Goal: Transaction & Acquisition: Subscribe to service/newsletter

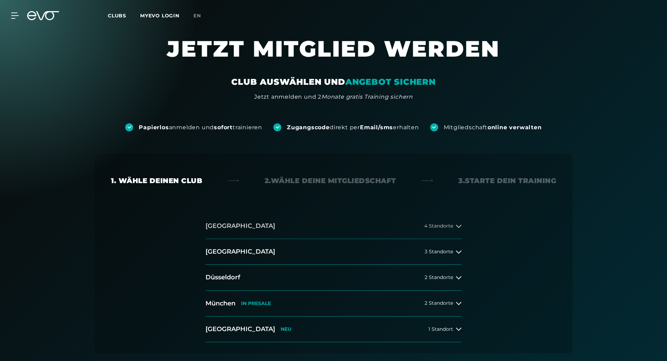
drag, startPoint x: 0, startPoint y: 0, endPoint x: 438, endPoint y: 225, distance: 492.2
click at [438, 225] on span "4 Standorte" at bounding box center [438, 226] width 29 height 5
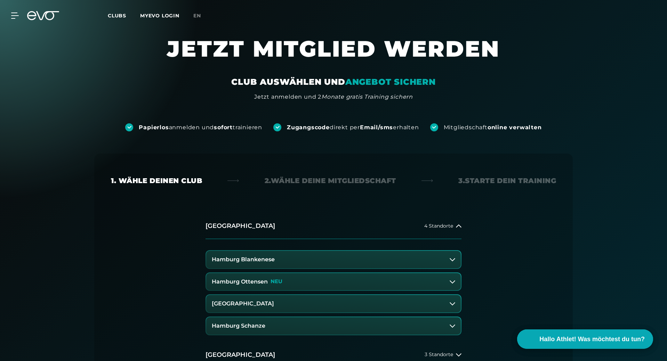
click at [272, 258] on h3 "Hamburg Blankenese" at bounding box center [243, 260] width 63 height 6
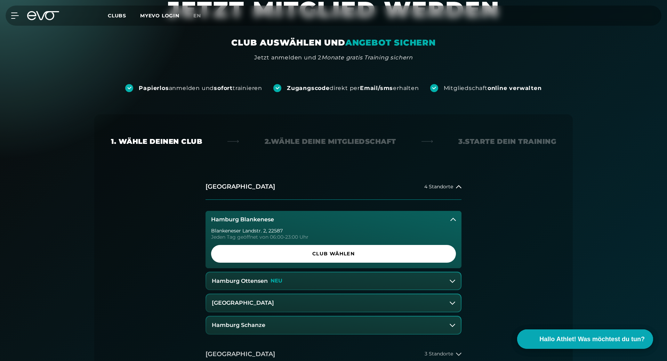
scroll to position [35, 0]
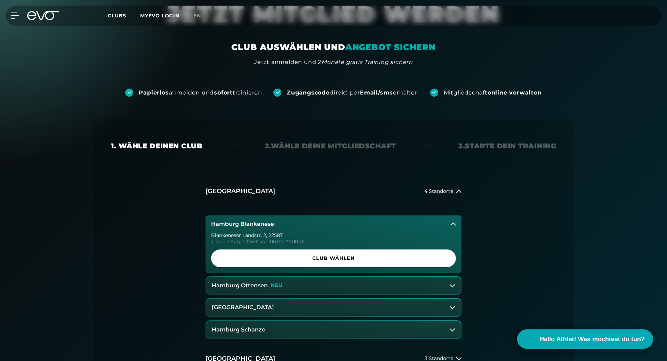
click at [376, 151] on div "1. Wähle deinen Club 2. Wähle deine Mitgliedschaft 3. Starte dein Training [GEO…" at bounding box center [333, 290] width 479 height 342
click at [376, 148] on div "2. Wähle deine Mitgliedschaft" at bounding box center [330, 146] width 131 height 10
click at [395, 146] on div "2. Wähle deine Mitgliedschaft" at bounding box center [330, 146] width 131 height 10
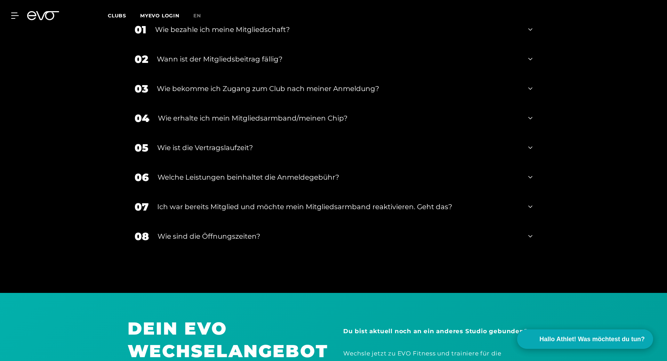
scroll to position [1148, 0]
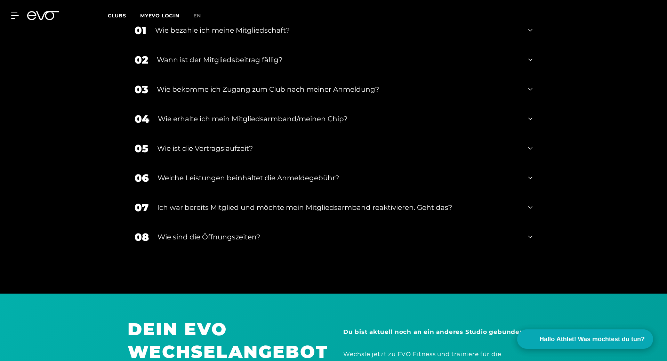
click at [290, 207] on div "Ich war bereits Mitglied und möchte mein Mitgliedsarmband reaktivieren. Geht da…" at bounding box center [338, 207] width 362 height 10
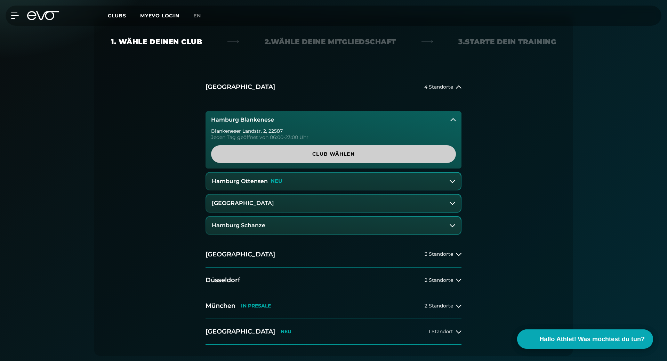
scroll to position [209, 0]
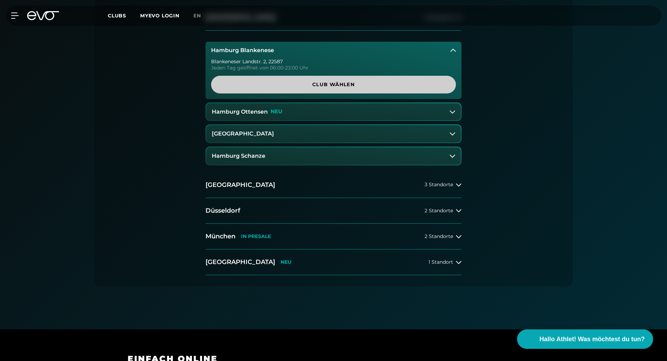
click at [354, 83] on span "Club wählen" at bounding box center [333, 84] width 211 height 7
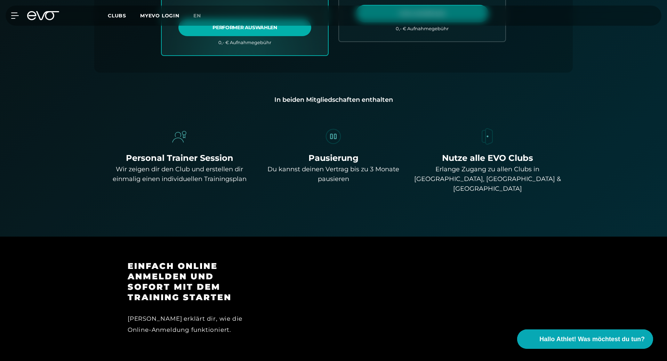
scroll to position [452, 0]
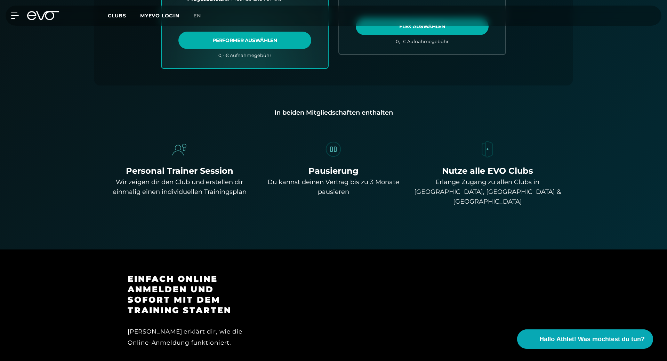
click at [181, 154] on img at bounding box center [179, 149] width 19 height 19
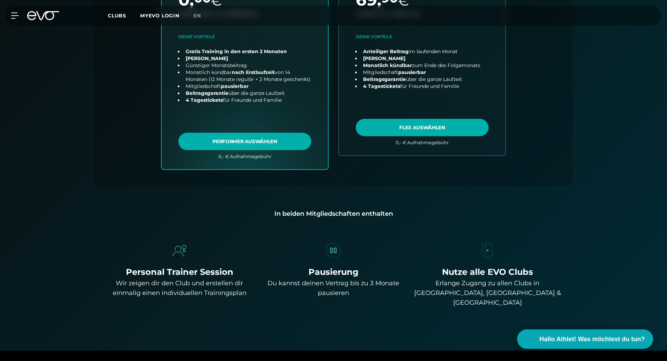
scroll to position [313, 0]
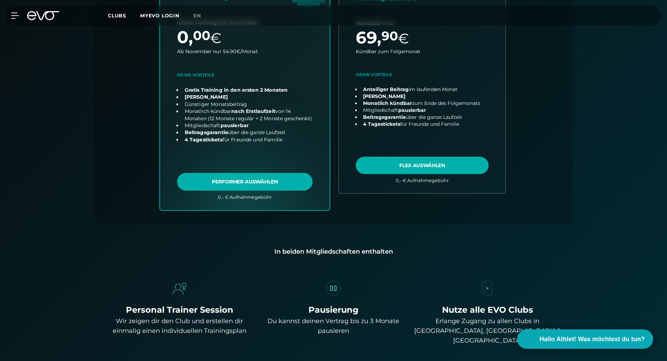
click at [240, 183] on link "choose plan" at bounding box center [245, 73] width 170 height 274
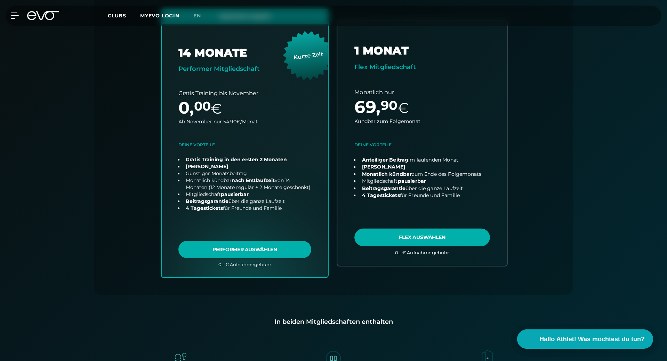
scroll to position [243, 0]
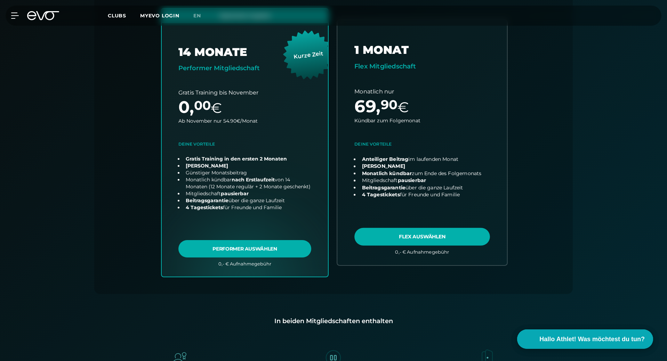
click at [431, 239] on link "choose plan" at bounding box center [422, 142] width 170 height 245
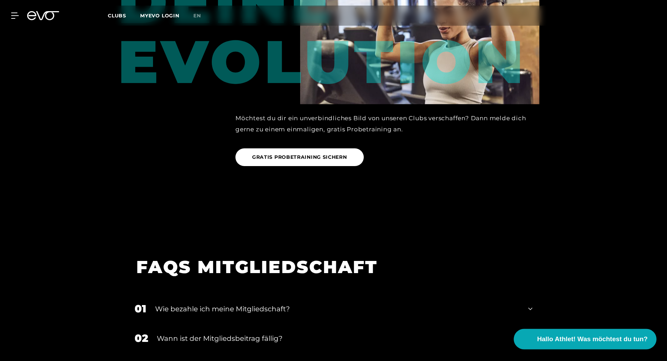
scroll to position [1148, 0]
